Goal: Information Seeking & Learning: Understand process/instructions

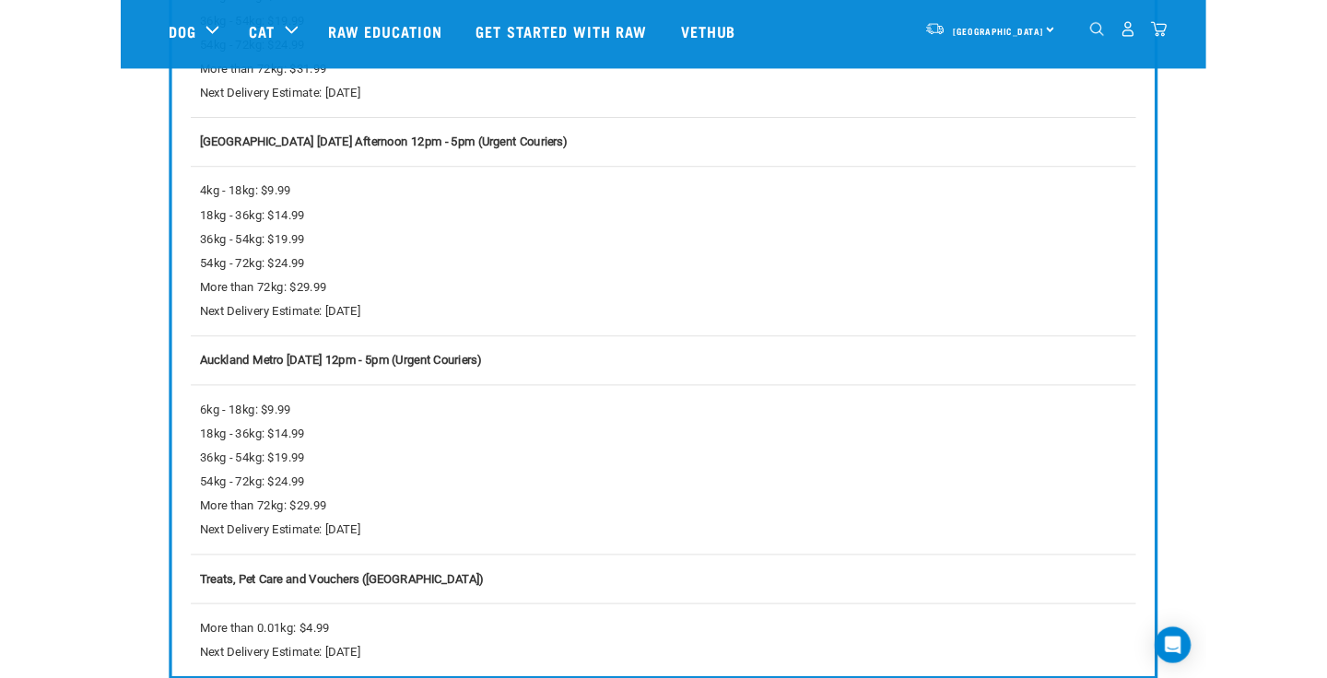
scroll to position [2087, 0]
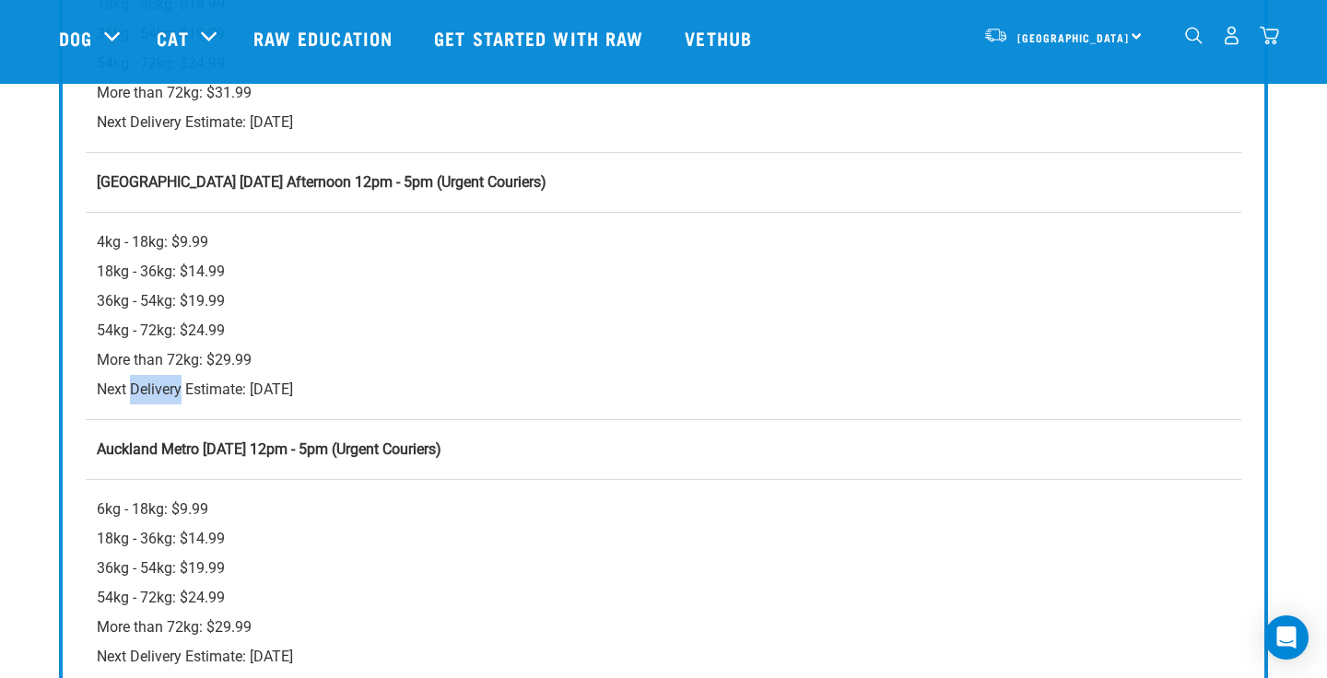
click at [181, 383] on div "4kg - 18kg: $9.99 18kg - 36kg: $14.99 36kg - 54kg: $19.99 54kg - 72kg: $24.99 M…" at bounding box center [663, 316] width 1133 height 177
click at [110, 393] on div "4kg - 18kg: $9.99 18kg - 36kg: $14.99 36kg - 54kg: $19.99 54kg - 72kg: $24.99 M…" at bounding box center [663, 316] width 1133 height 177
drag, startPoint x: 110, startPoint y: 393, endPoint x: 217, endPoint y: 393, distance: 106.9
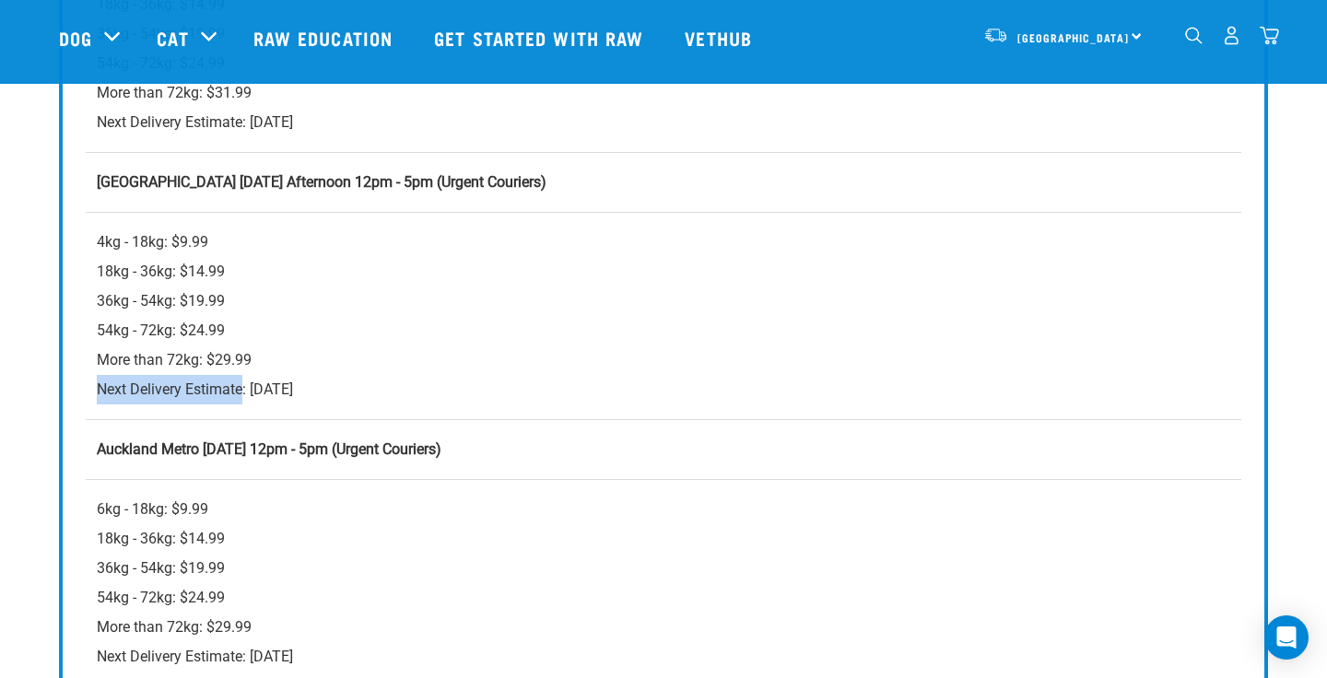
click at [217, 393] on div "4kg - 18kg: $9.99 18kg - 36kg: $14.99 36kg - 54kg: $19.99 54kg - 72kg: $24.99 M…" at bounding box center [663, 316] width 1133 height 177
copy div "Next Delivery Estimate"
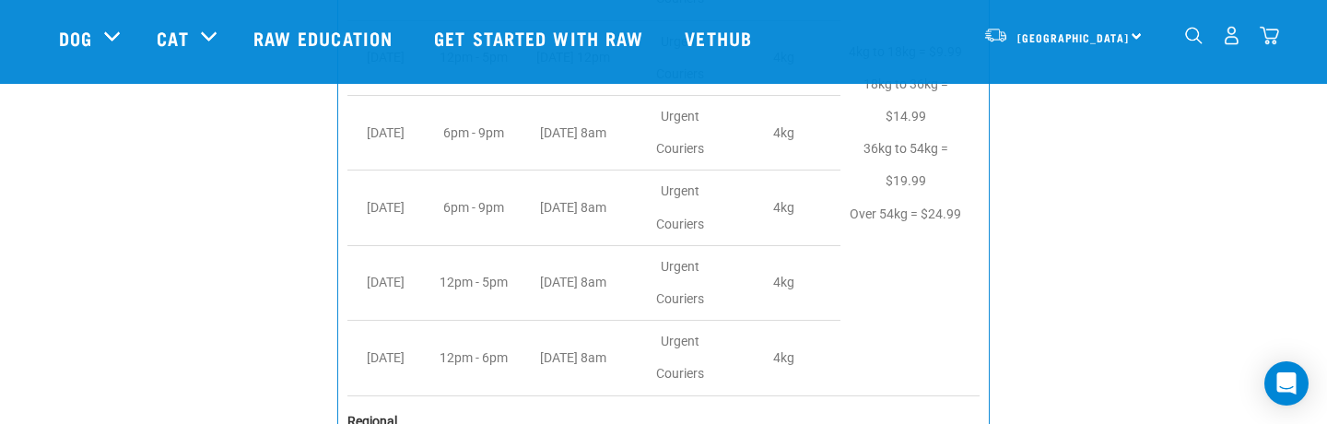
scroll to position [4146, 0]
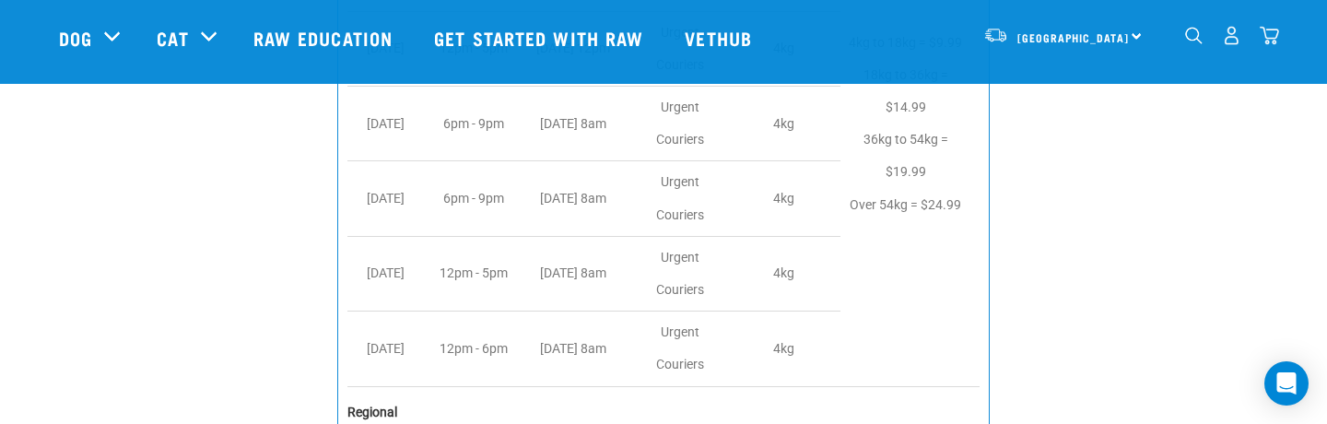
click at [541, 195] on td "[DATE] 8am" at bounding box center [578, 198] width 110 height 75
drag, startPoint x: 541, startPoint y: 195, endPoint x: 600, endPoint y: 211, distance: 61.0
click at [602, 211] on td "[DATE] 8am" at bounding box center [578, 198] width 110 height 75
copy td "[DATE] 8am"
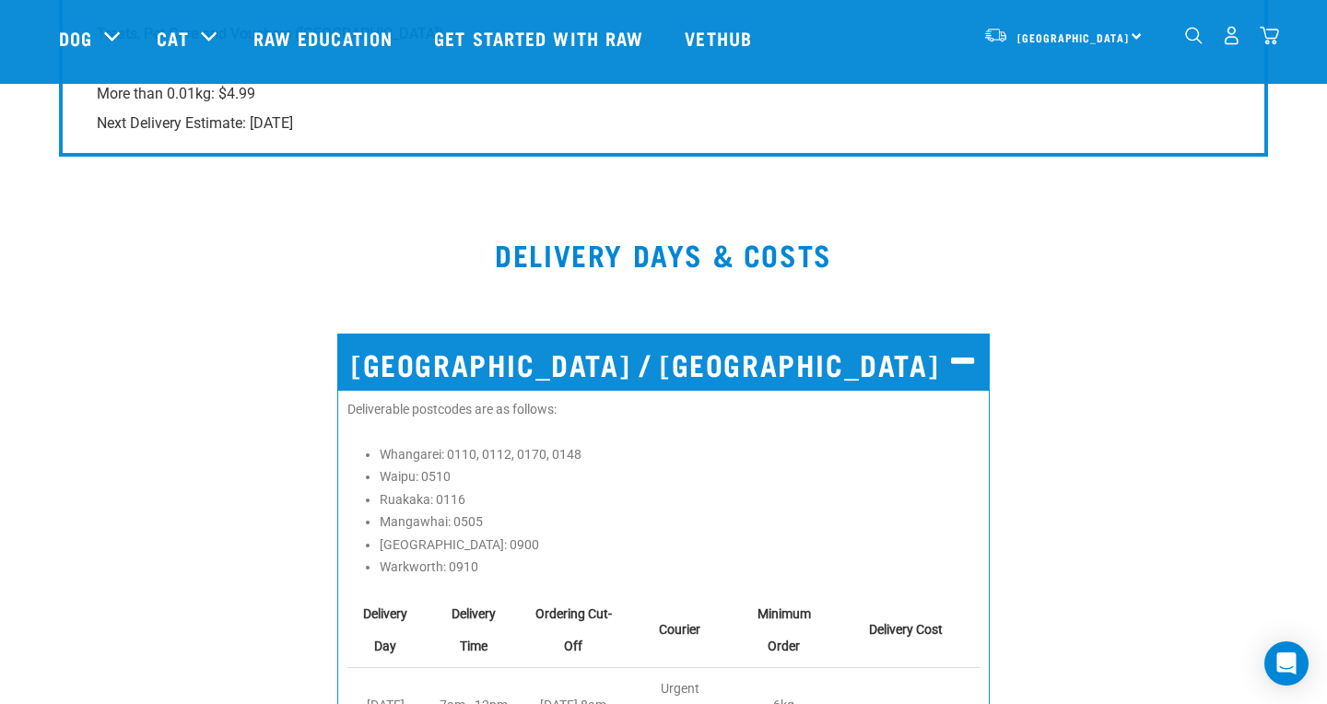
scroll to position [2620, 0]
